Goal: Complete application form

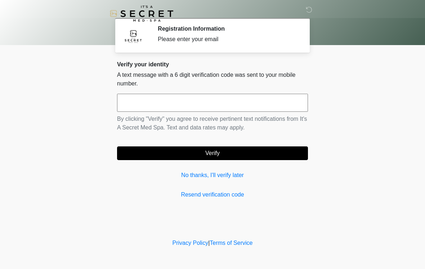
click at [268, 103] on input "text" at bounding box center [212, 103] width 191 height 18
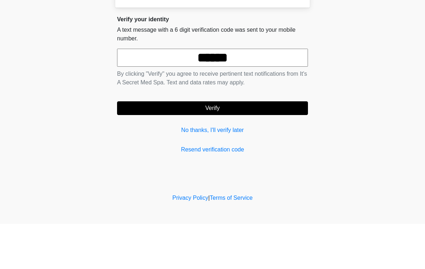
type input "******"
click at [264, 146] on button "Verify" at bounding box center [212, 153] width 191 height 14
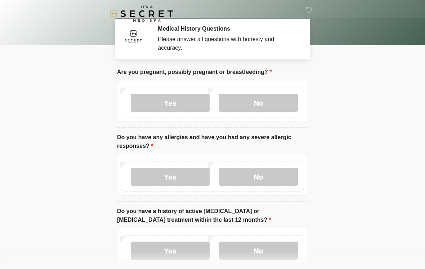
click at [278, 110] on label "No" at bounding box center [258, 103] width 79 height 18
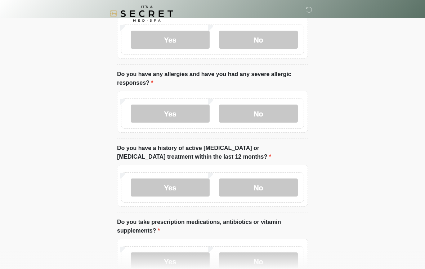
scroll to position [64, 0]
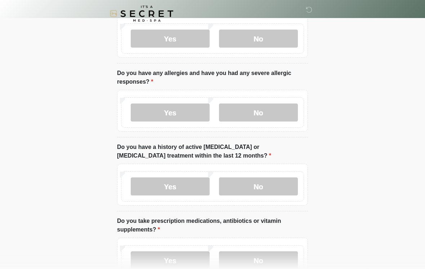
click at [266, 115] on label "No" at bounding box center [258, 112] width 79 height 18
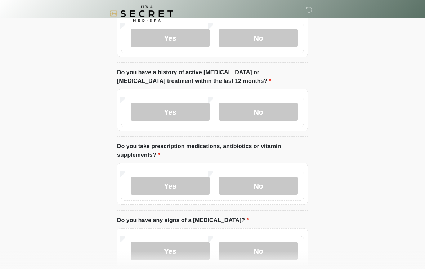
scroll to position [141, 0]
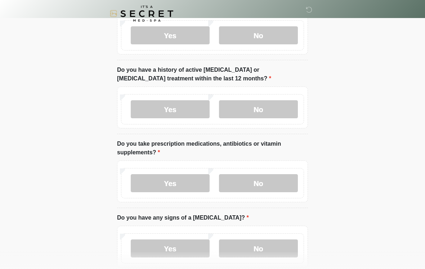
click at [270, 107] on label "No" at bounding box center [258, 109] width 79 height 18
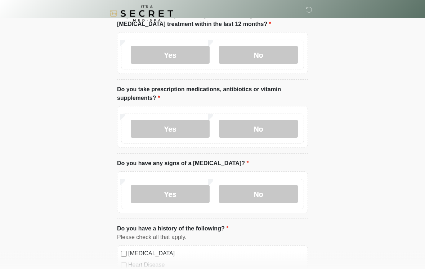
scroll to position [197, 0]
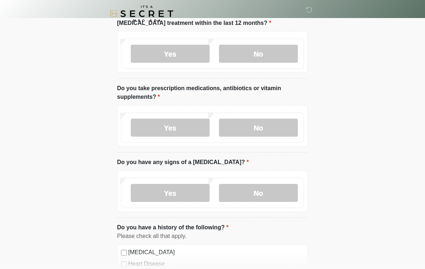
click at [283, 129] on label "No" at bounding box center [258, 127] width 79 height 18
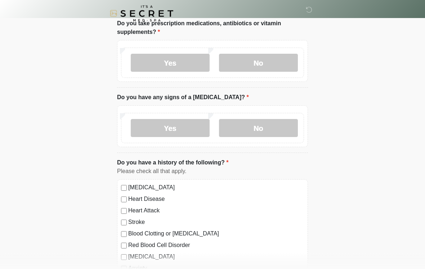
click at [288, 126] on label "No" at bounding box center [258, 128] width 79 height 18
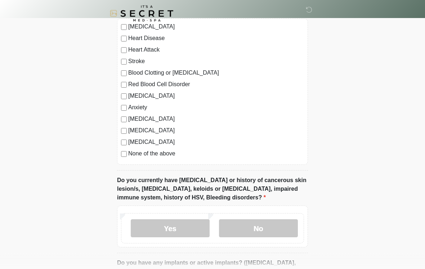
scroll to position [422, 0]
click at [131, 153] on label "None of the above" at bounding box center [216, 153] width 176 height 9
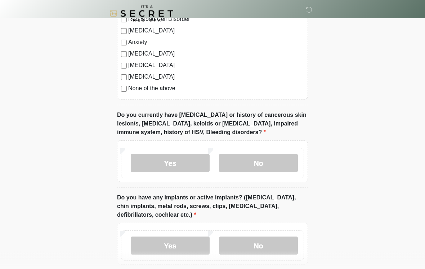
scroll to position [489, 0]
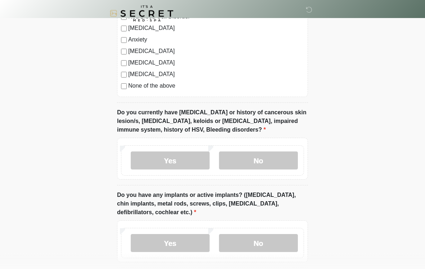
click at [274, 158] on label "No" at bounding box center [258, 161] width 79 height 18
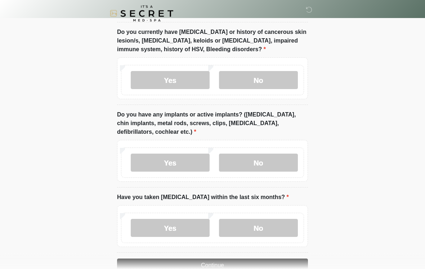
scroll to position [570, 0]
click at [277, 156] on label "No" at bounding box center [258, 162] width 79 height 18
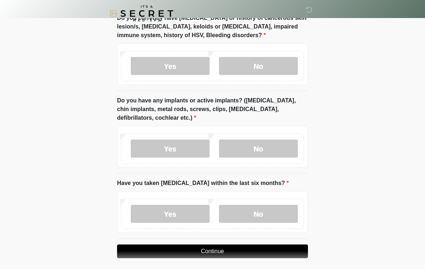
scroll to position [600, 0]
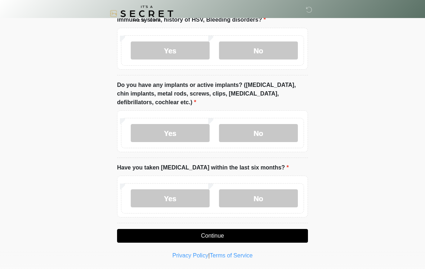
click at [275, 196] on label "No" at bounding box center [258, 198] width 79 height 18
click at [286, 238] on button "Continue" at bounding box center [212, 236] width 191 height 14
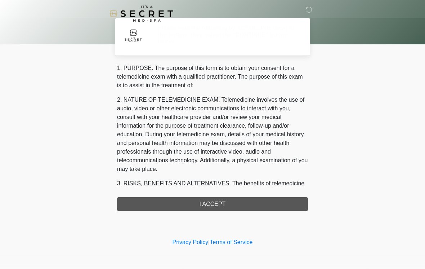
scroll to position [0, 0]
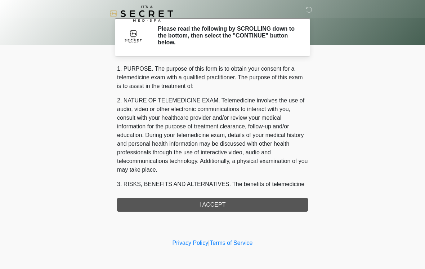
click at [271, 207] on div "1. PURPOSE. The purpose of this form is to obtain your consent for a telemedici…" at bounding box center [212, 137] width 191 height 147
click at [235, 207] on div "1. PURPOSE. The purpose of this form is to obtain your consent for a telemedici…" at bounding box center [212, 137] width 191 height 147
click at [249, 201] on div "1. PURPOSE. The purpose of this form is to obtain your consent for a telemedici…" at bounding box center [212, 137] width 191 height 147
click at [229, 206] on div "1. PURPOSE. The purpose of this form is to obtain your consent for a telemedici…" at bounding box center [212, 137] width 191 height 147
click at [208, 203] on div "1. PURPOSE. The purpose of this form is to obtain your consent for a telemedici…" at bounding box center [212, 137] width 191 height 147
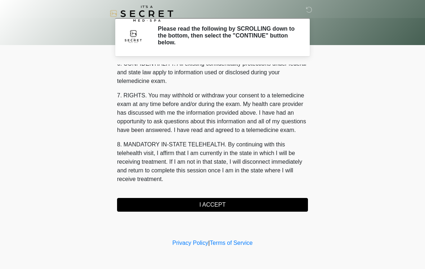
scroll to position [293, 0]
click at [222, 200] on button "I ACCEPT" at bounding box center [212, 205] width 191 height 14
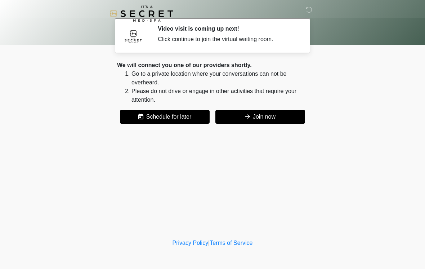
click at [274, 117] on button "Join now" at bounding box center [260, 117] width 90 height 14
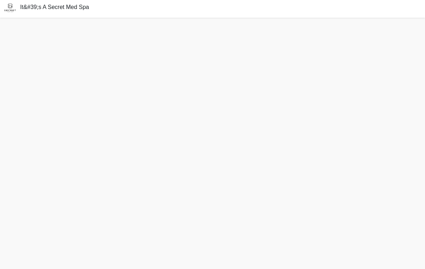
scroll to position [2, 0]
